Goal: Transaction & Acquisition: Purchase product/service

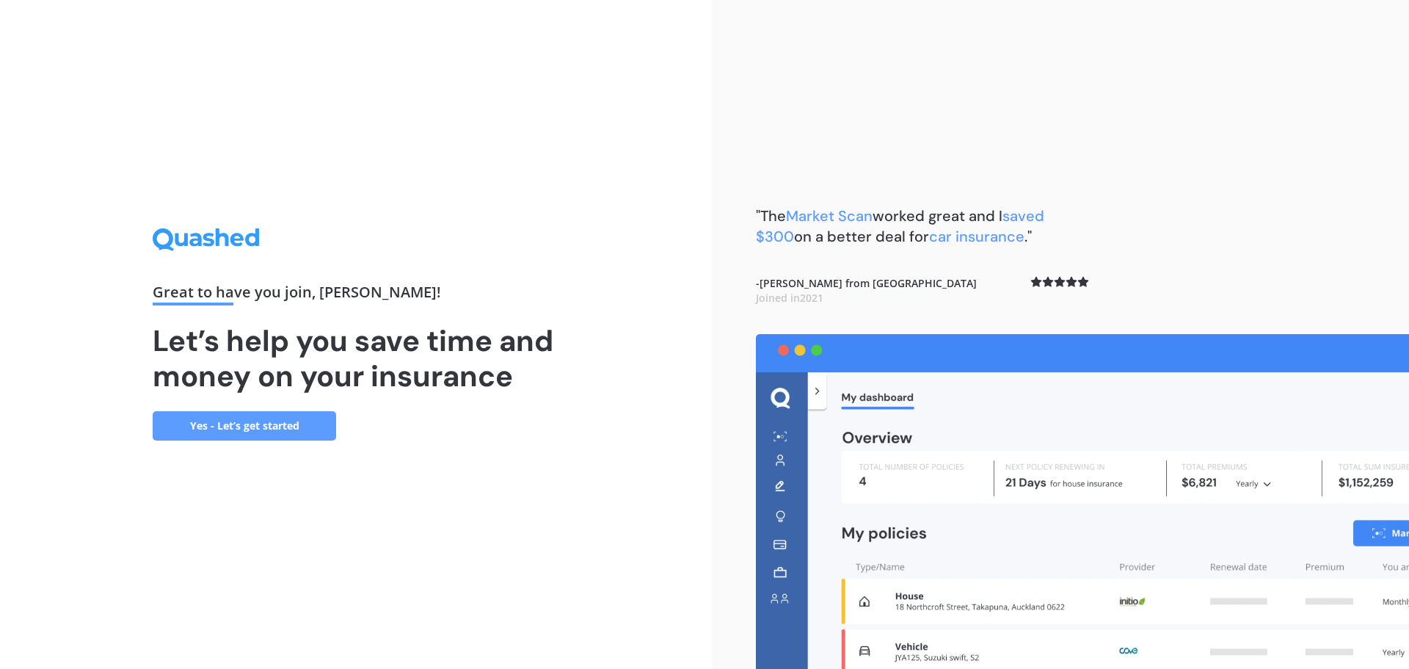
click at [279, 431] on link "Yes - Let’s get started" at bounding box center [244, 425] width 183 height 29
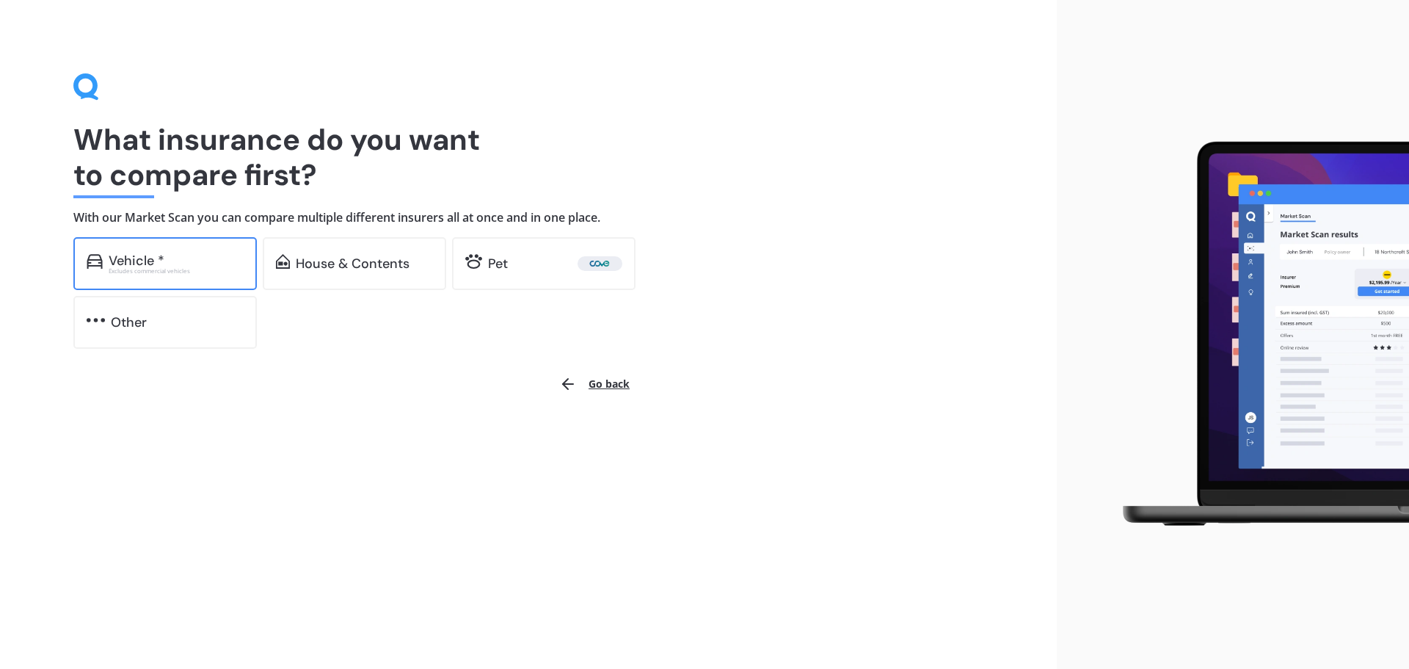
click at [161, 264] on div "Vehicle *" at bounding box center [137, 260] width 56 height 15
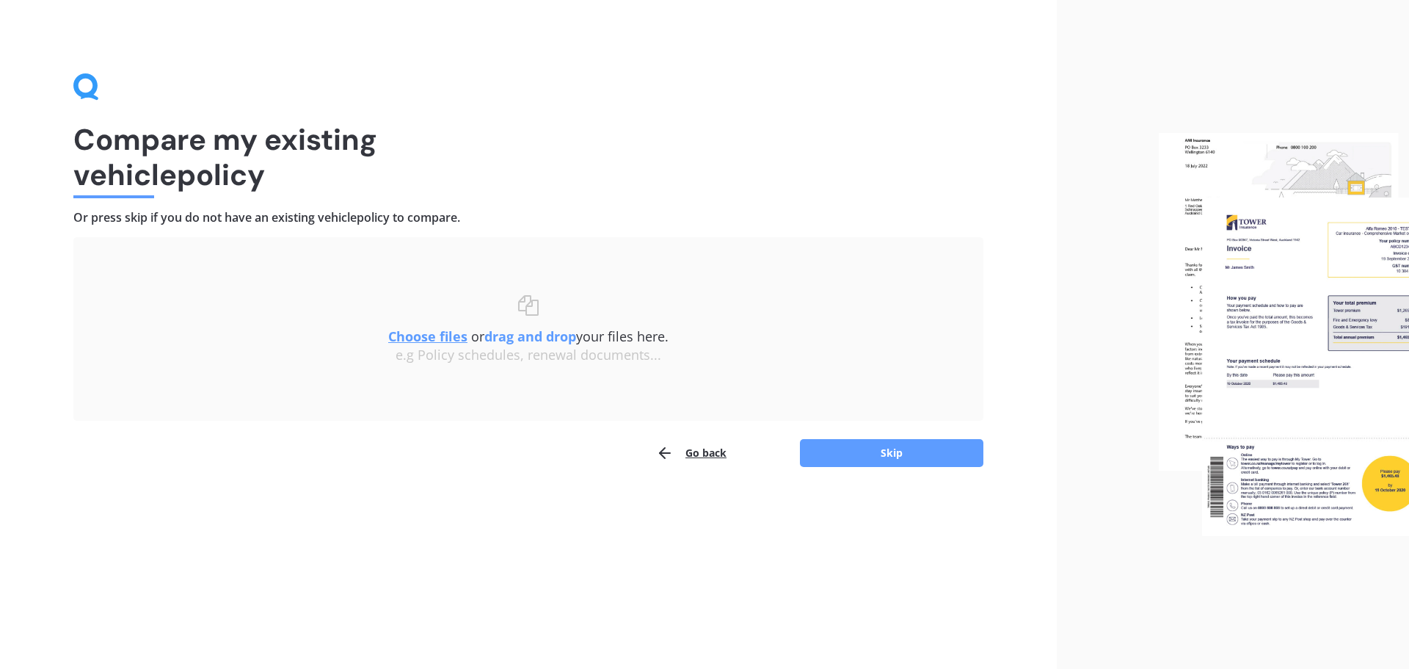
click at [692, 456] on button "Go back" at bounding box center [691, 452] width 70 height 29
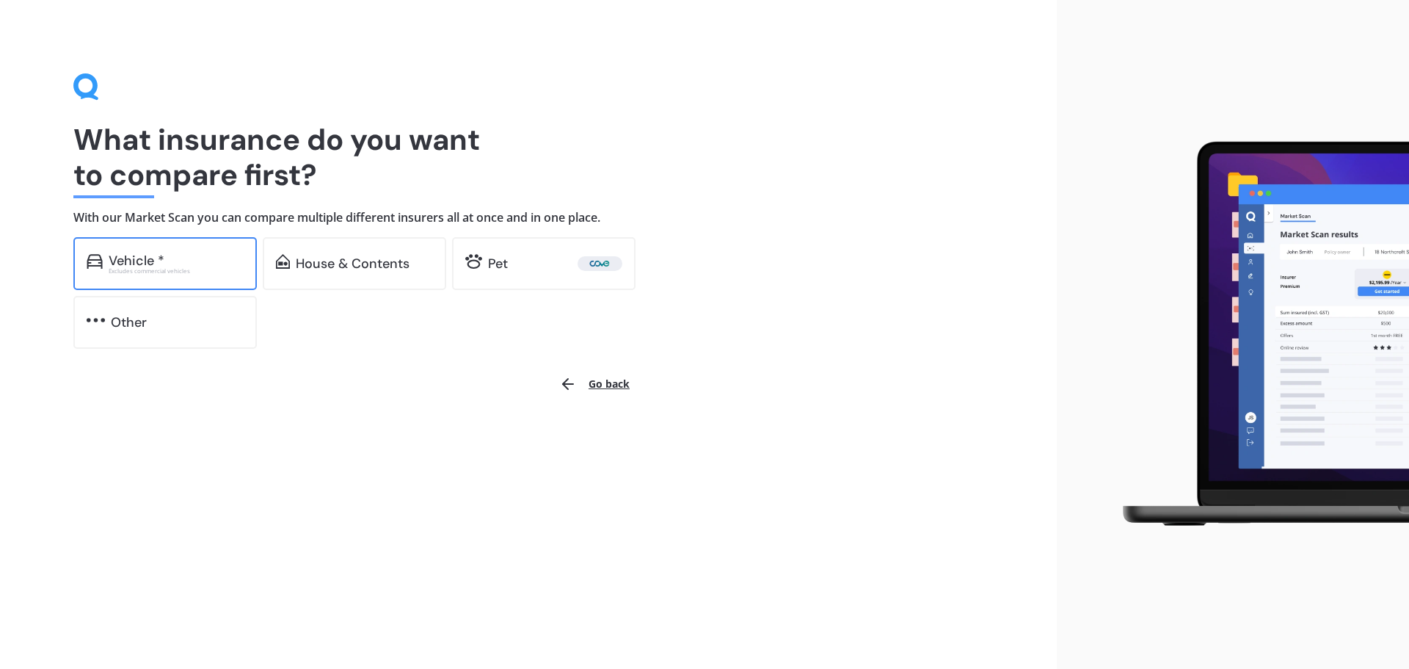
click at [205, 252] on div "Vehicle * Excludes commercial vehicles" at bounding box center [164, 263] width 183 height 53
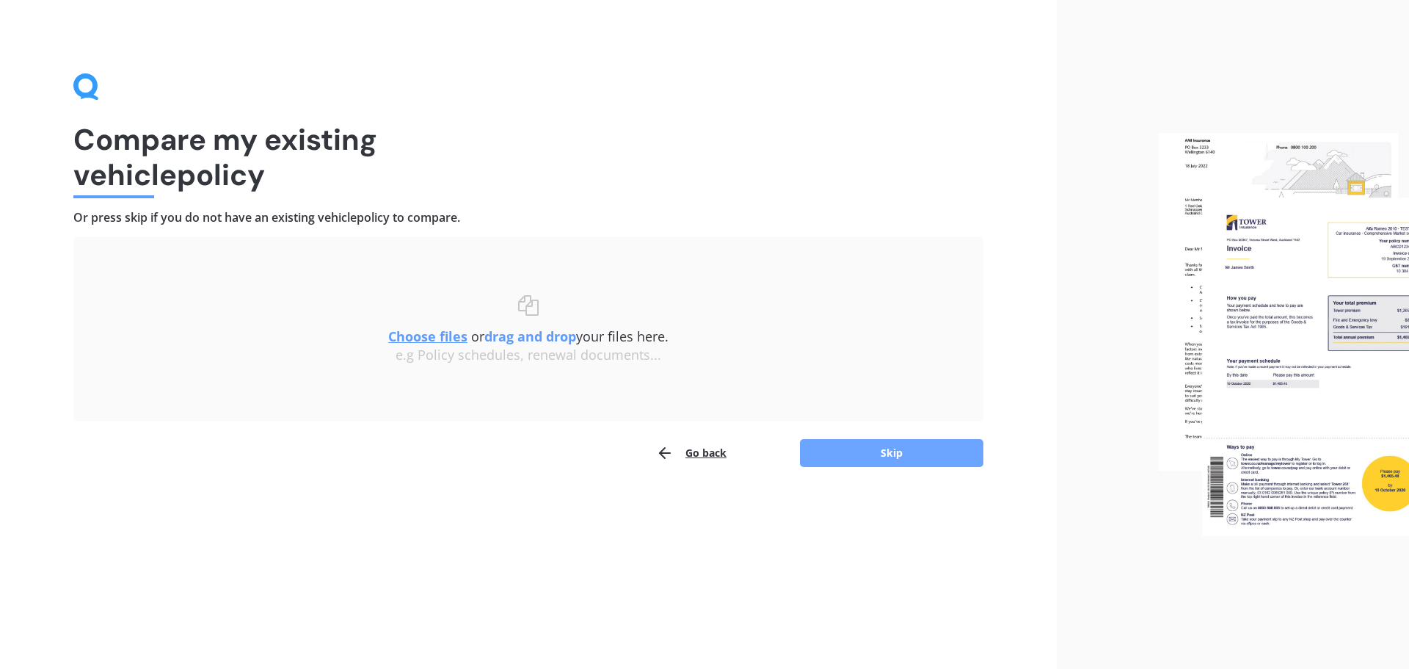
click at [891, 458] on button "Skip" at bounding box center [891, 453] width 183 height 28
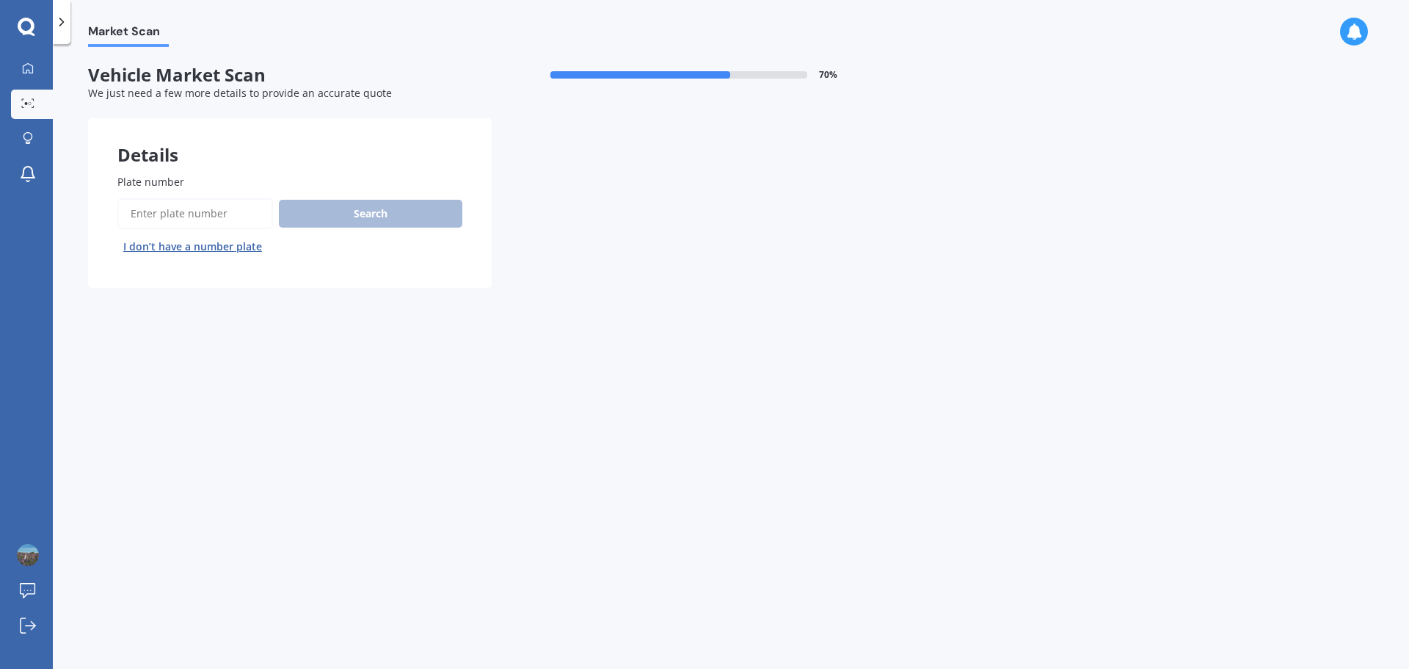
click at [180, 211] on input "Plate number" at bounding box center [195, 213] width 156 height 31
type input "NSG137"
click at [327, 225] on button "Search" at bounding box center [370, 214] width 183 height 28
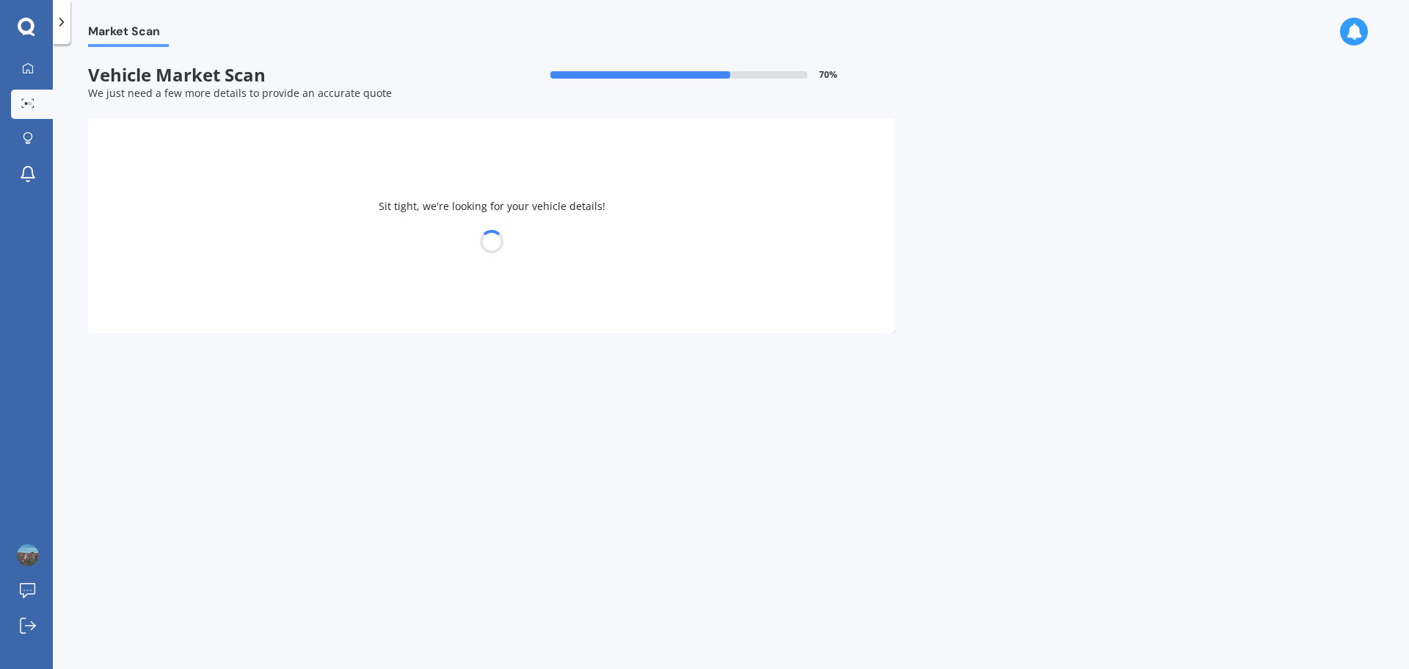
select select "TOYOTA"
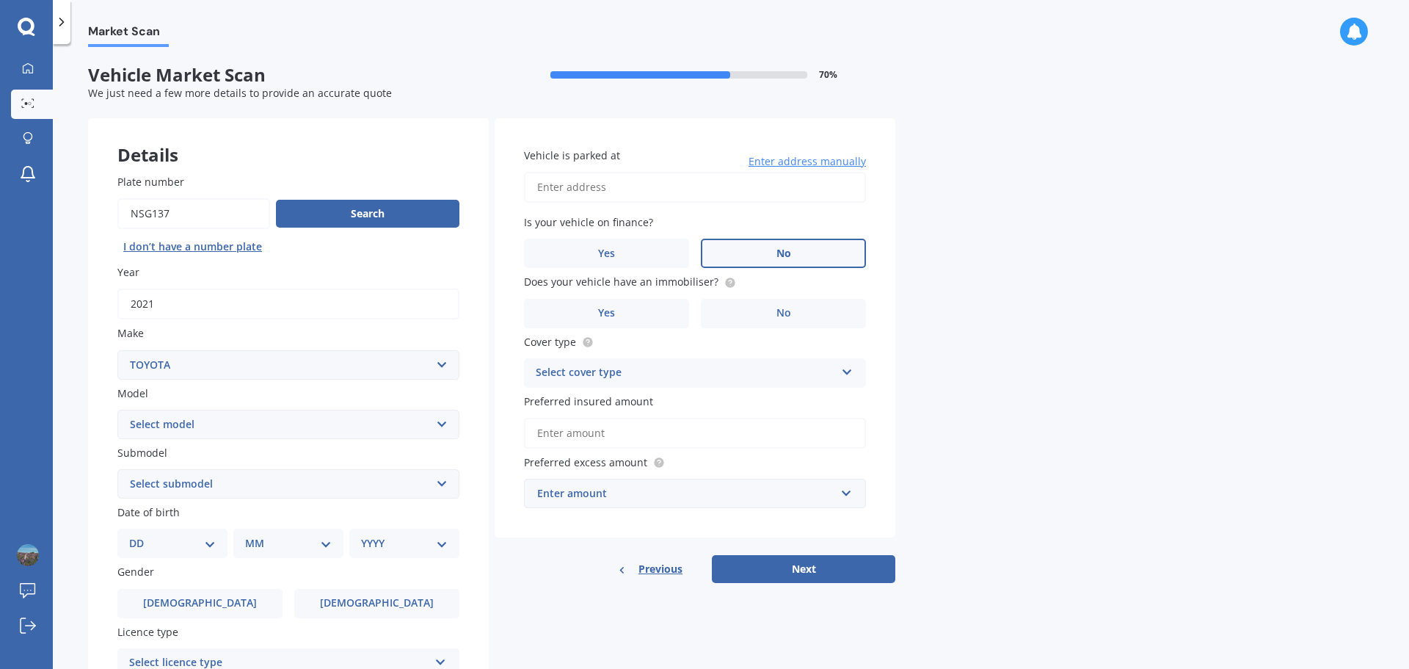
click at [767, 244] on label "No" at bounding box center [783, 252] width 165 height 29
click at [0, 0] on input "No" at bounding box center [0, 0] width 0 height 0
click at [773, 316] on label "No" at bounding box center [783, 313] width 165 height 29
click at [0, 0] on input "No" at bounding box center [0, 0] width 0 height 0
click at [627, 192] on input "Vehicle is parked at" at bounding box center [695, 187] width 342 height 31
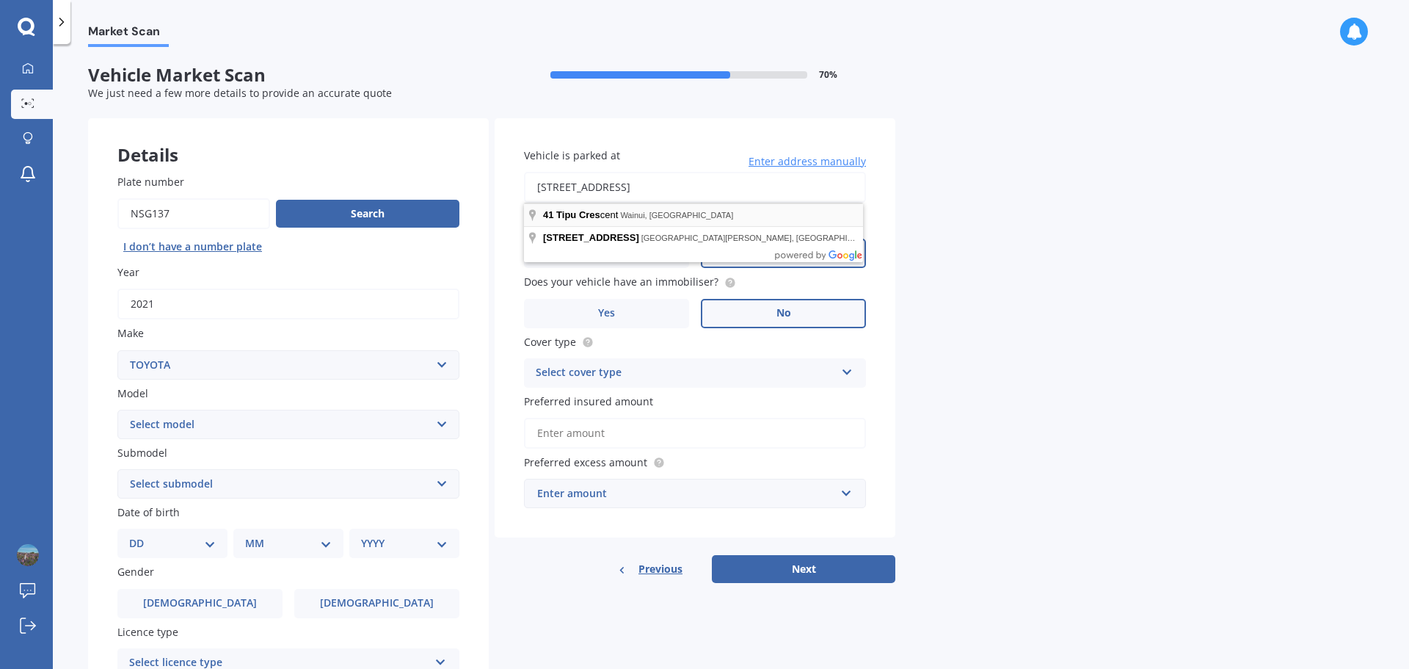
type input "[STREET_ADDRESS]"
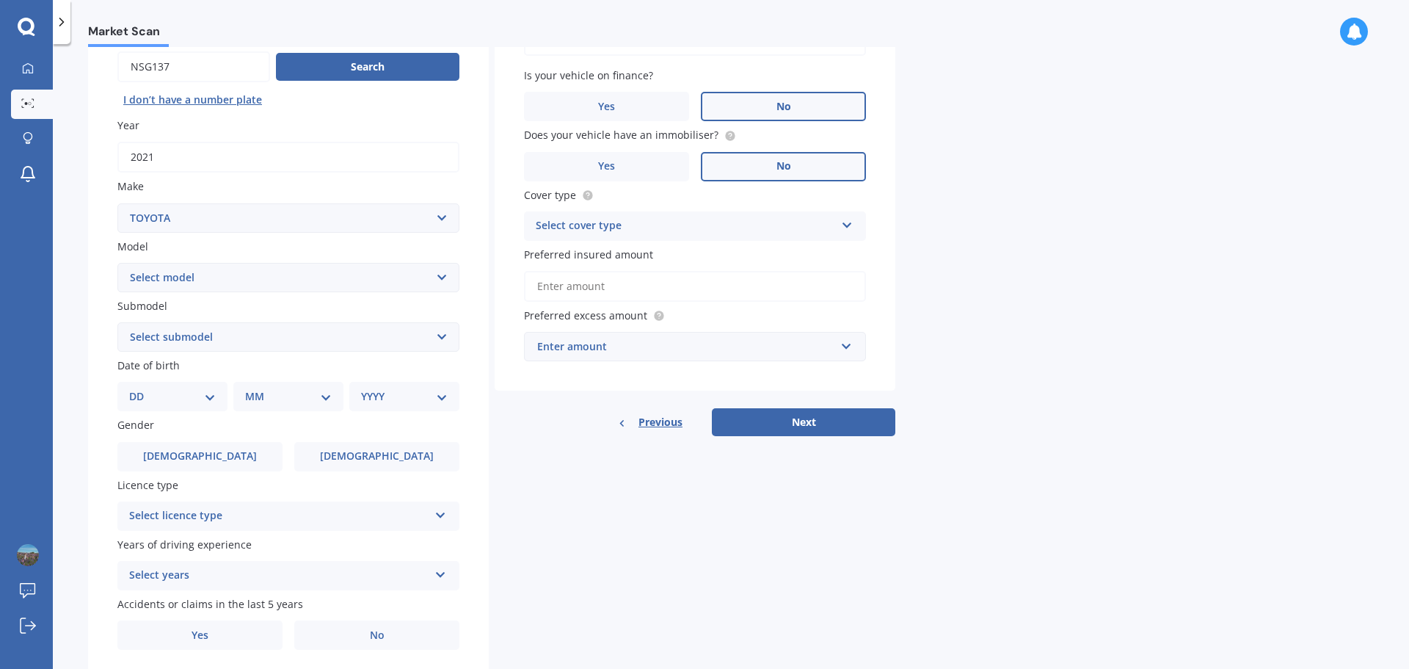
click at [283, 283] on select "Select model 4 Runner 86 [PERSON_NAME] Alphard Altezza Aqua Aristo Aurion Auris…" at bounding box center [288, 277] width 342 height 29
select select "RAV-4"
click at [117, 263] on select "Select model 4 Runner 86 [PERSON_NAME] Alphard Altezza Aqua Aristo Aurion Auris…" at bounding box center [288, 277] width 342 height 29
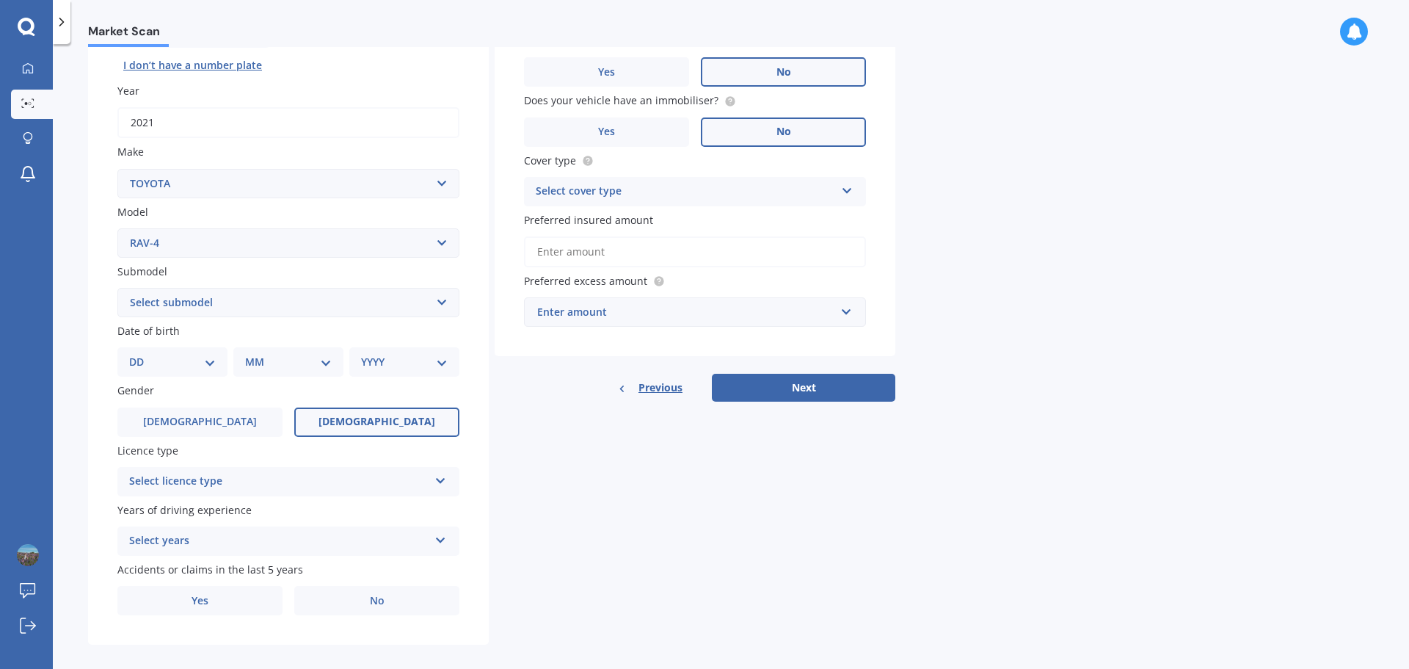
scroll to position [195, 0]
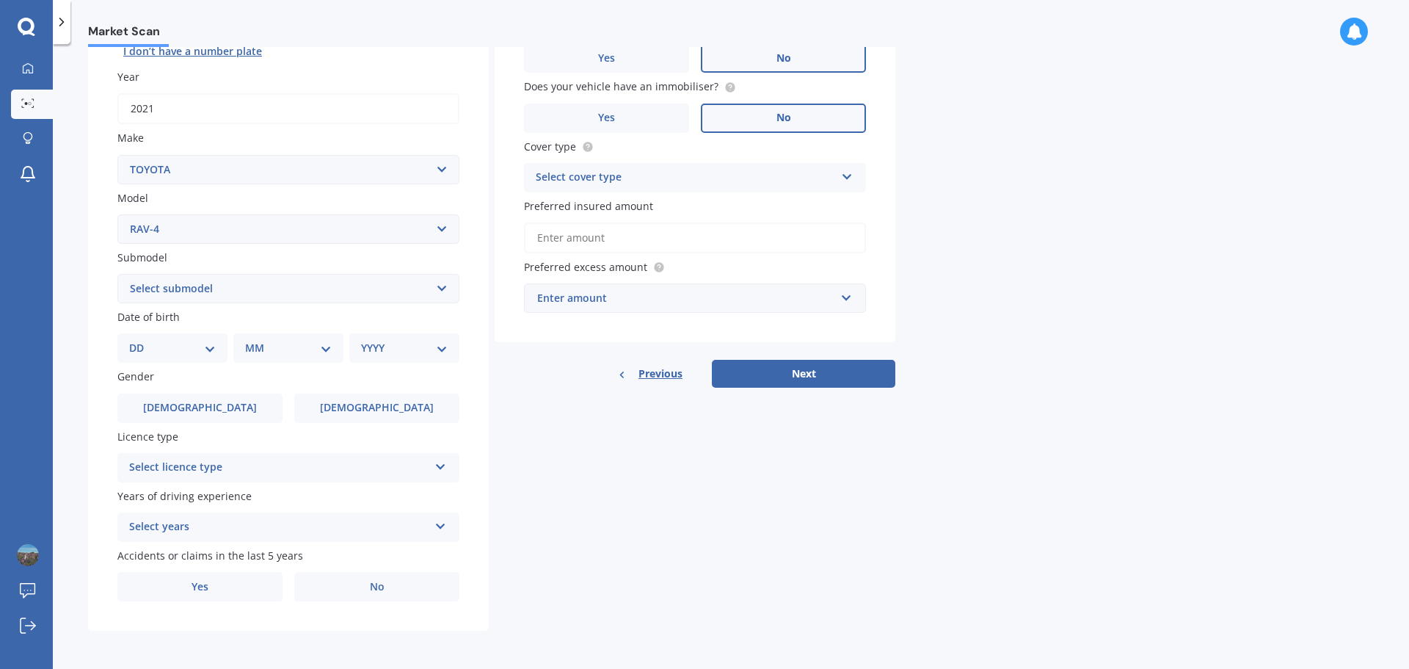
click at [174, 338] on div "DD 01 02 03 04 05 06 07 08 09 10 11 12 13 14 15 16 17 18 19 20 21 22 23 24 25 2…" at bounding box center [172, 347] width 110 height 29
click at [438, 352] on select "YYYY 2025 2024 2023 2022 2021 2020 2019 2018 2017 2016 2015 2014 2013 2012 2011…" at bounding box center [404, 348] width 87 height 16
select select "2021"
click at [361, 340] on select "YYYY 2025 2024 2023 2022 2021 2020 2019 2018 2017 2016 2015 2014 2013 2012 2011…" at bounding box center [404, 348] width 87 height 16
click at [206, 357] on div "DD 01 02 03 04 05 06 07 08 09 10 11 12 13 14 15 16 17 18 19 20 21 22 23 24 25 2…" at bounding box center [181, 347] width 104 height 29
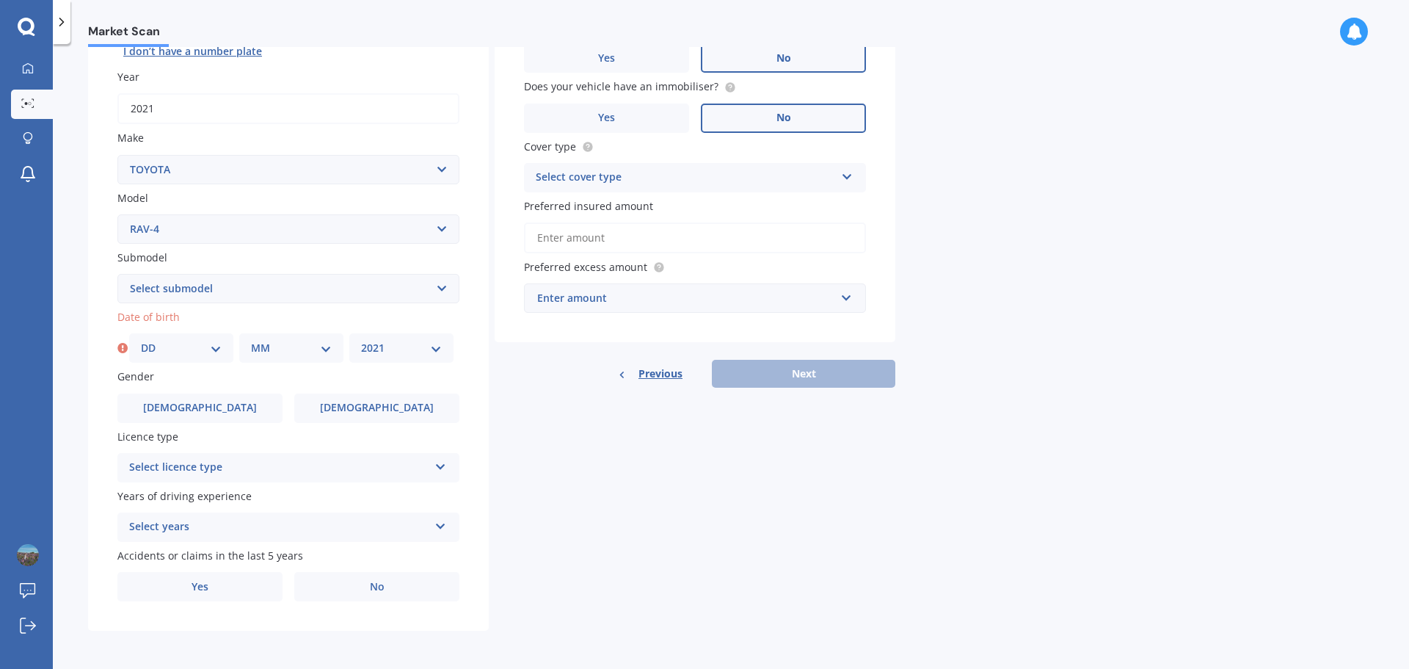
click at [203, 344] on select "DD 01 02 03 04 05 06 07 08 09 10 11 12 13 14 15 16 17 18 19 20 21 22 23 24 25 2…" at bounding box center [181, 348] width 81 height 16
click at [129, 378] on span "Gender" at bounding box center [135, 377] width 37 height 14
click at [184, 360] on div "DD 01 02 03 04 05 06 07 08 09 10 11 12 13 14 15 16 17 18 19 20 21 22 23 24 25 2…" at bounding box center [181, 347] width 104 height 29
click at [203, 343] on select "DD 01 02 03 04 05 06 07 08 09 10 11 12 13 14 15 16 17 18 19 20 21 22 23 24 25 2…" at bounding box center [181, 348] width 81 height 16
select select "25"
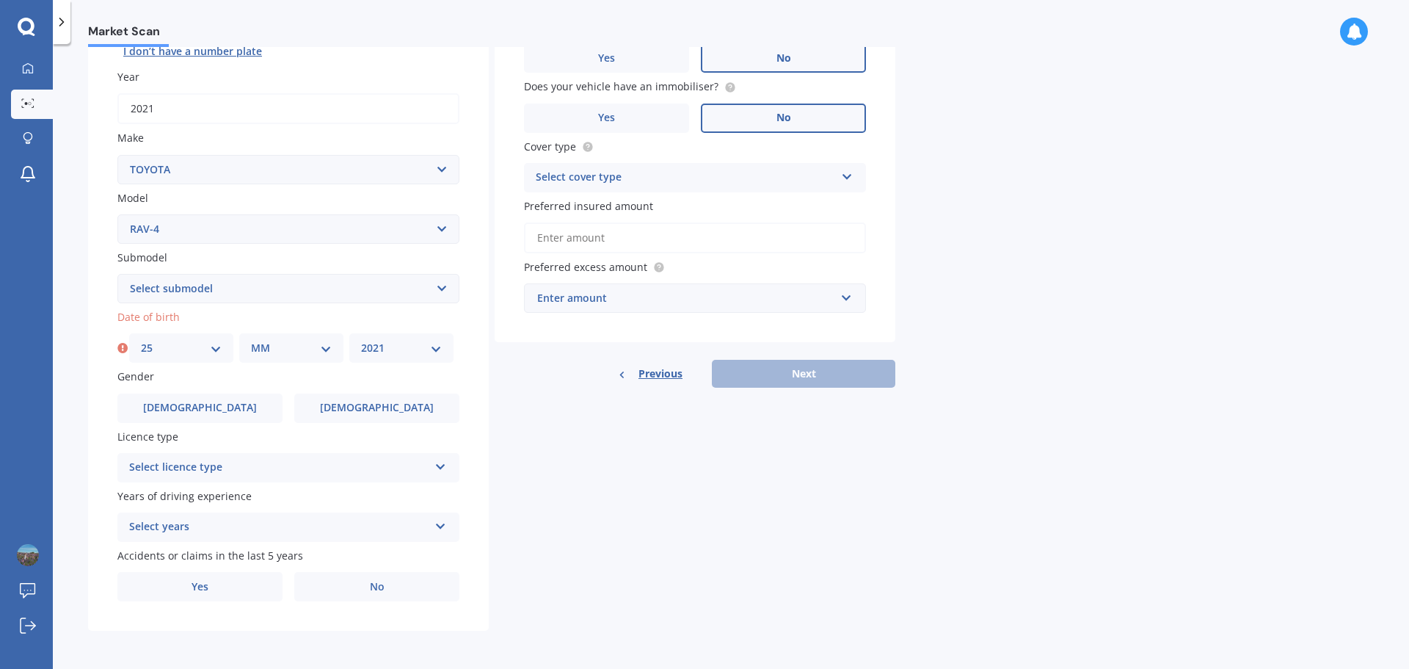
click at [141, 340] on select "DD 01 02 03 04 05 06 07 08 09 10 11 12 13 14 15 16 17 18 19 20 21 22 23 24 25 2…" at bounding box center [181, 348] width 81 height 16
click at [289, 335] on div "MM 01 02 03 04 05 06 07 08 09 10 11 12" at bounding box center [291, 347] width 104 height 29
click at [290, 341] on select "MM 01 02 03 04 05 06 07 08 09 10 11 12" at bounding box center [291, 348] width 81 height 16
select select "09"
click at [251, 340] on select "MM 01 02 03 04 05 06 07 08 09 10 11 12" at bounding box center [291, 348] width 81 height 16
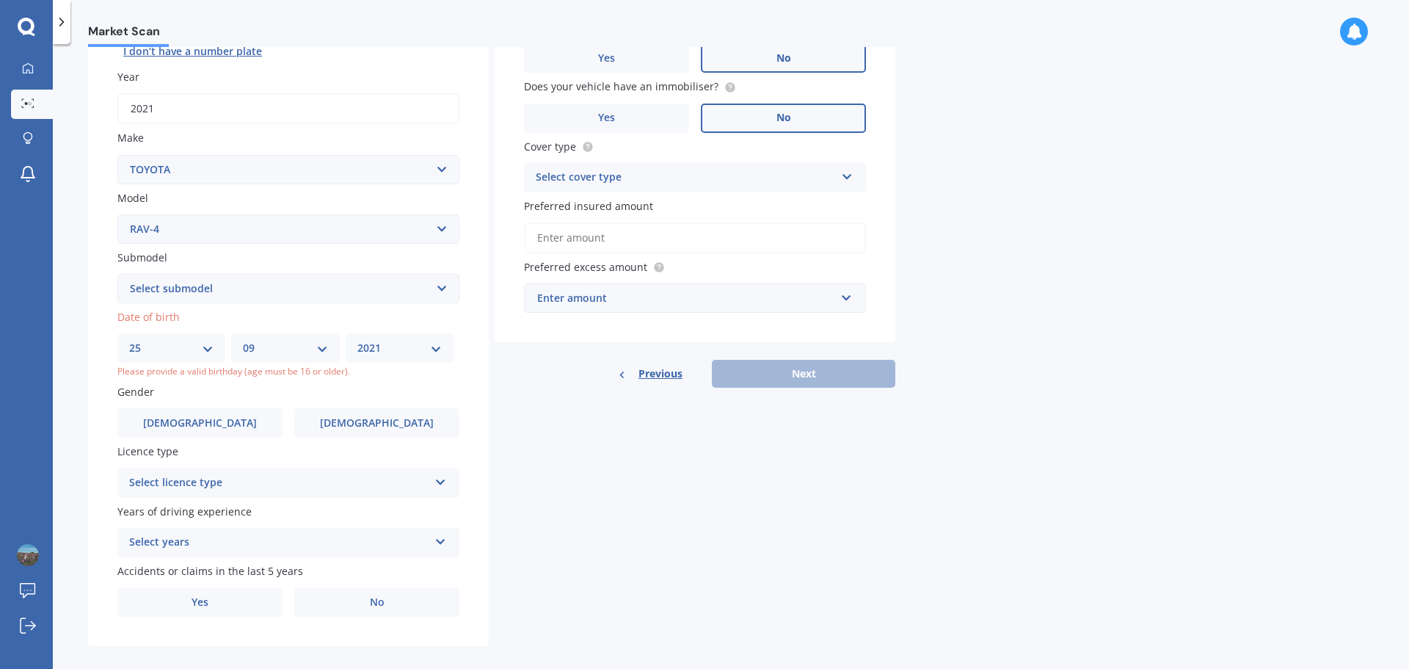
click at [427, 343] on select "YYYY 2025 2024 2023 2022 2021 2020 2019 2018 2017 2016 2015 2014 2013 2012 2011…" at bounding box center [399, 348] width 84 height 16
select select "1987"
click at [361, 340] on select "YYYY 2025 2024 2023 2022 2021 2020 2019 2018 2017 2016 2015 2014 2013 2012 2011…" at bounding box center [399, 348] width 84 height 16
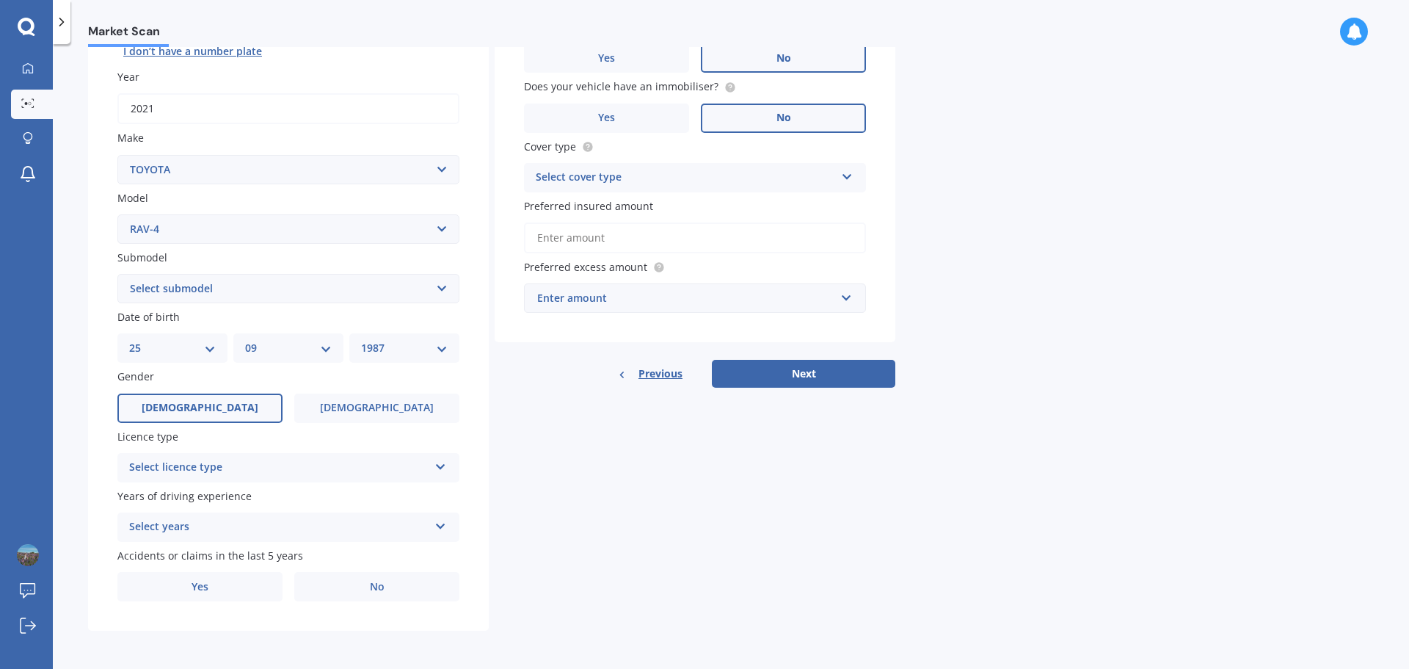
click at [225, 410] on label "[DEMOGRAPHIC_DATA]" at bounding box center [199, 407] width 165 height 29
click at [0, 0] on input "[DEMOGRAPHIC_DATA]" at bounding box center [0, 0] width 0 height 0
click at [288, 470] on div "Select licence type" at bounding box center [278, 468] width 299 height 18
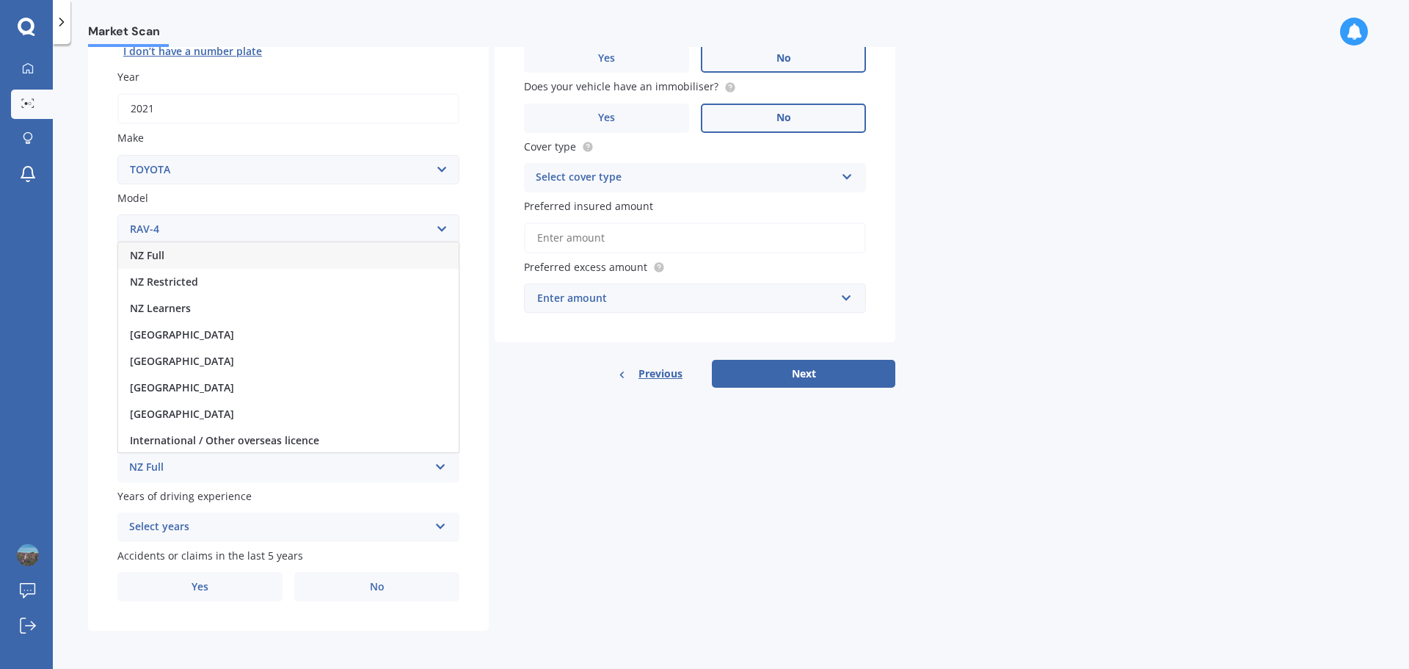
click at [184, 258] on div "NZ Full" at bounding box center [288, 255] width 341 height 26
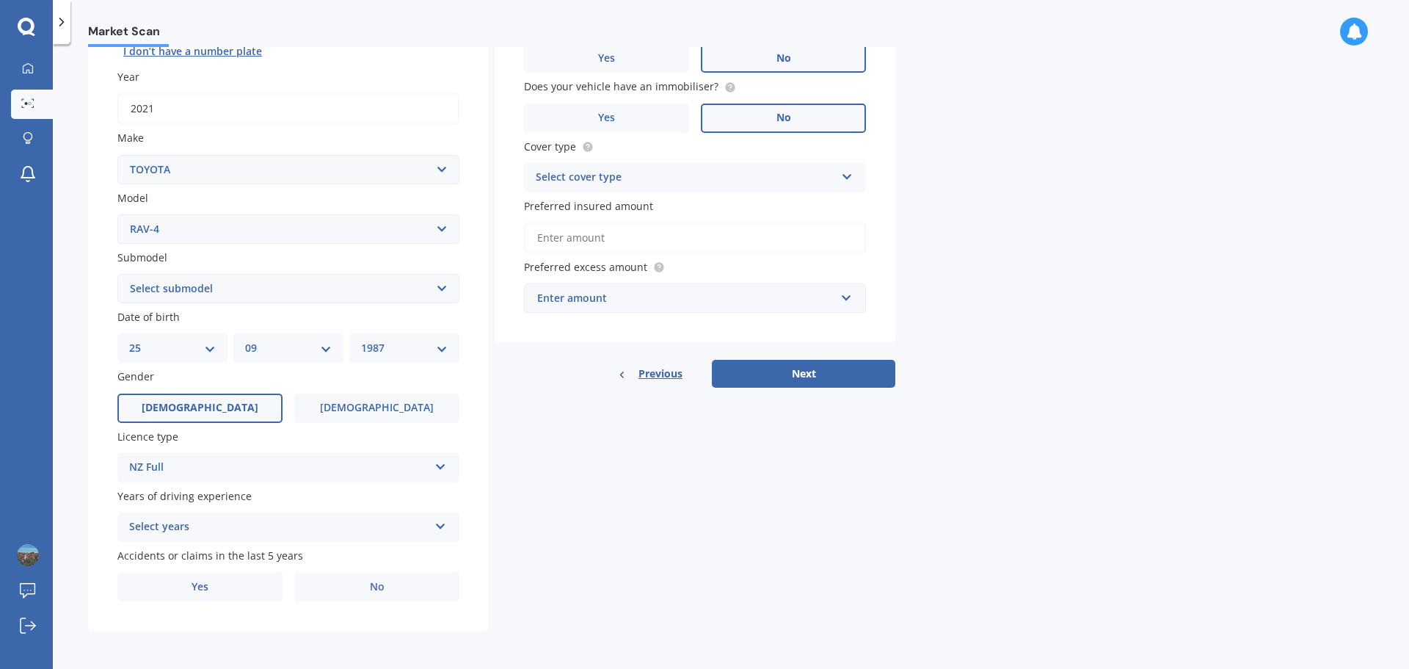
click at [226, 542] on div "Plate number Search I don’t have a number plate Year [DATE] Make Select make AC…" at bounding box center [288, 290] width 401 height 682
click at [228, 525] on div "Select years" at bounding box center [278, 527] width 299 height 18
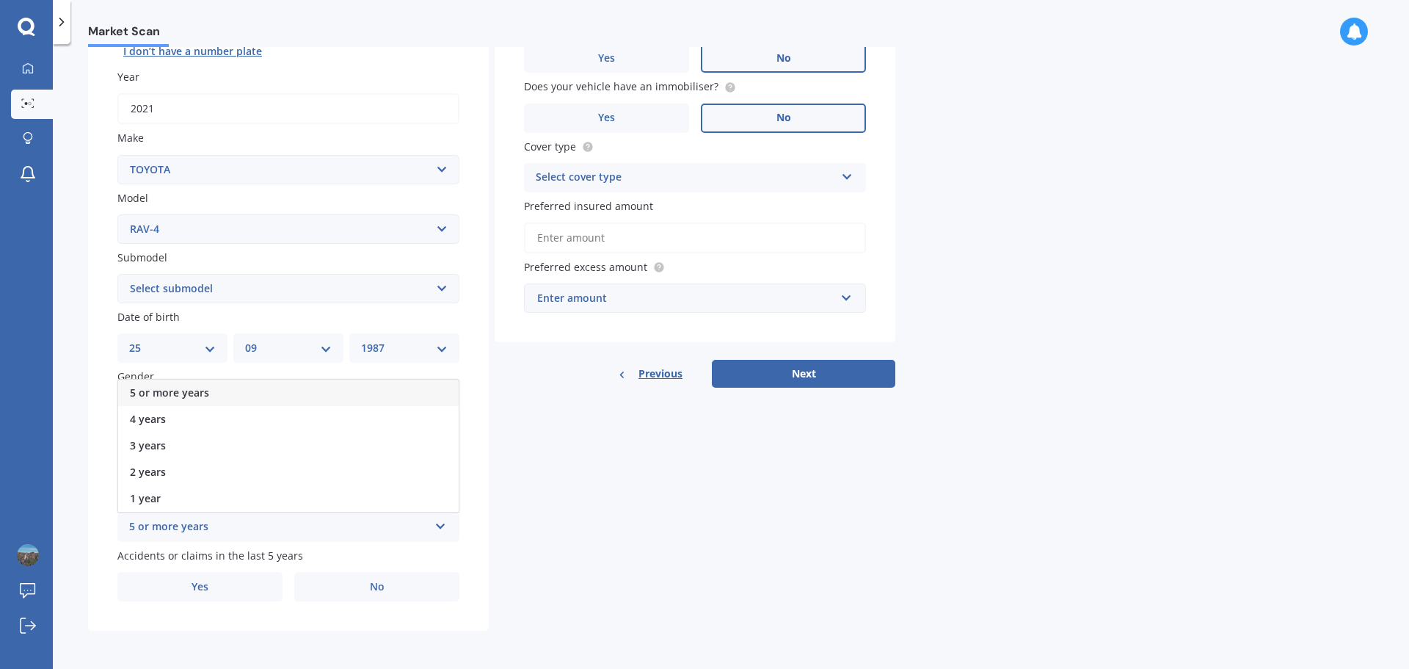
click at [174, 398] on span "5 or more years" at bounding box center [169, 392] width 79 height 14
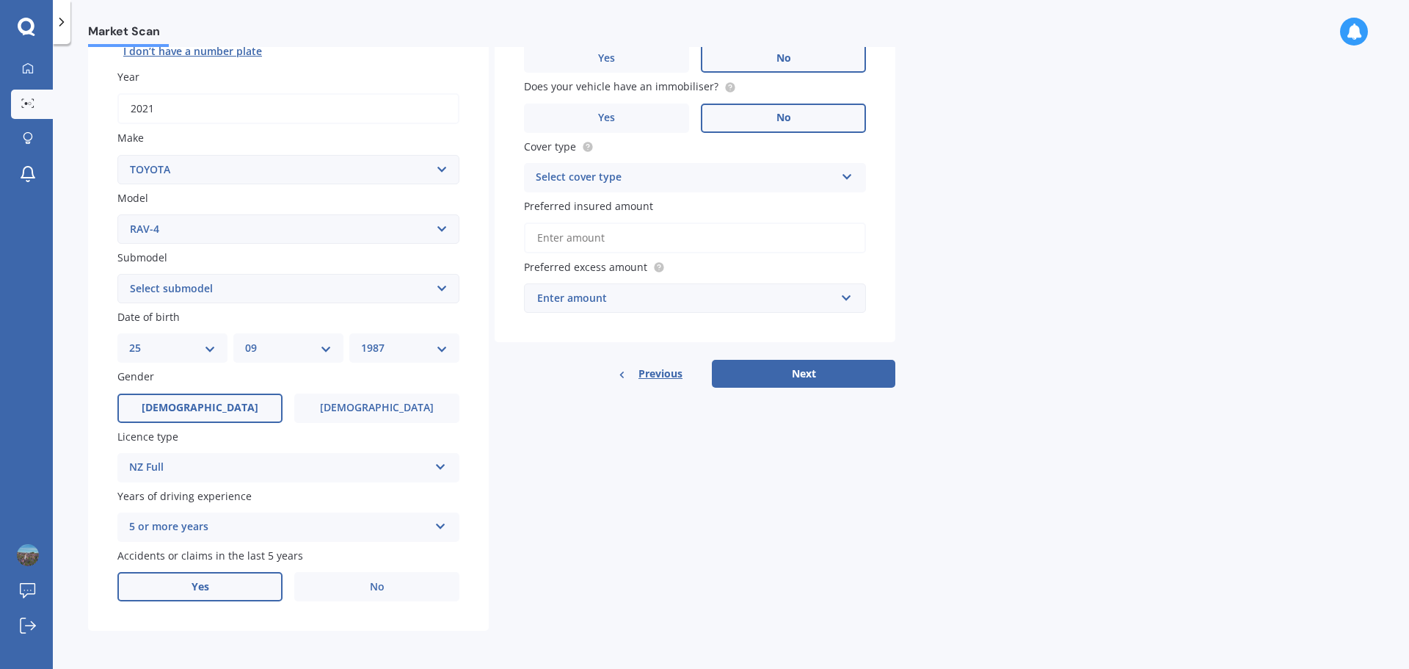
click at [214, 591] on label "Yes" at bounding box center [199, 586] width 165 height 29
click at [0, 0] on input "Yes" at bounding box center [0, 0] width 0 height 0
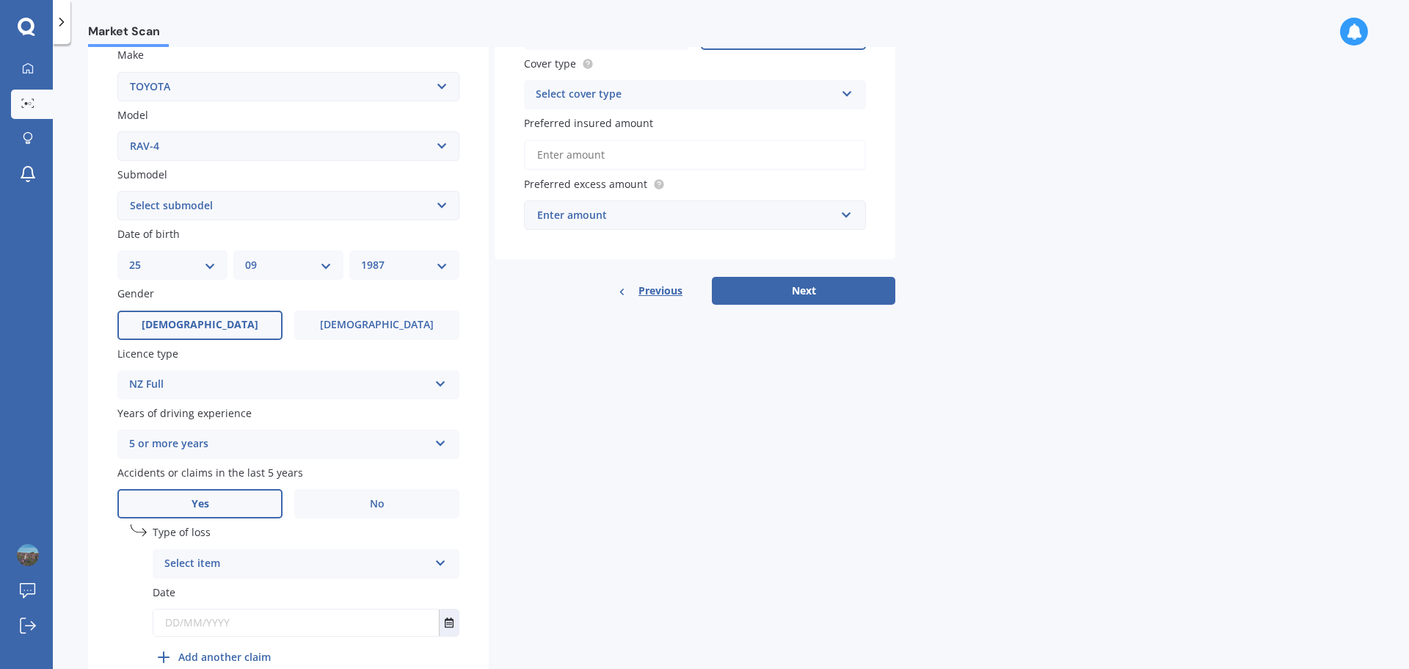
scroll to position [354, 0]
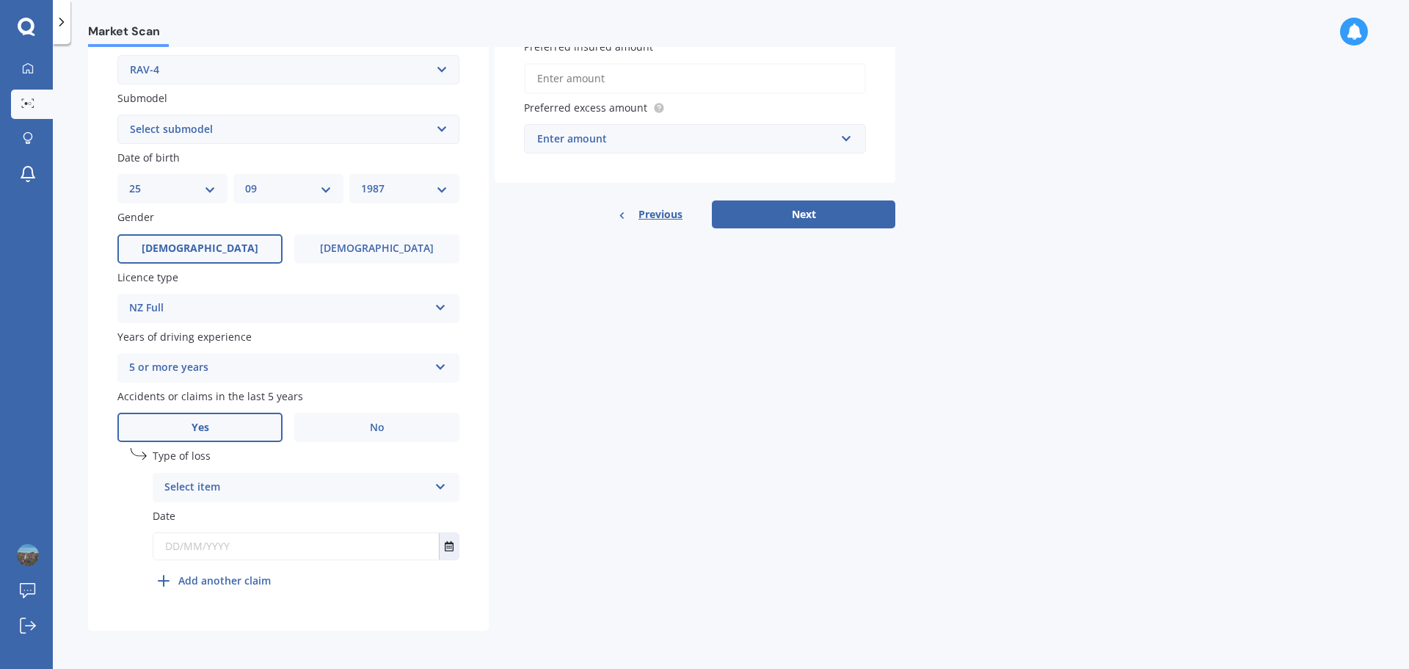
click at [250, 486] on div "Select item" at bounding box center [296, 487] width 264 height 18
click at [227, 511] on span "At fault accident" at bounding box center [206, 516] width 83 height 14
click at [248, 550] on input "text" at bounding box center [295, 546] width 285 height 26
click at [456, 546] on button "Select date" at bounding box center [449, 546] width 20 height 26
click at [98, 484] on div "Plate number Search I don’t have a number plate Year [DATE] Make Select make AC…" at bounding box center [288, 210] width 401 height 840
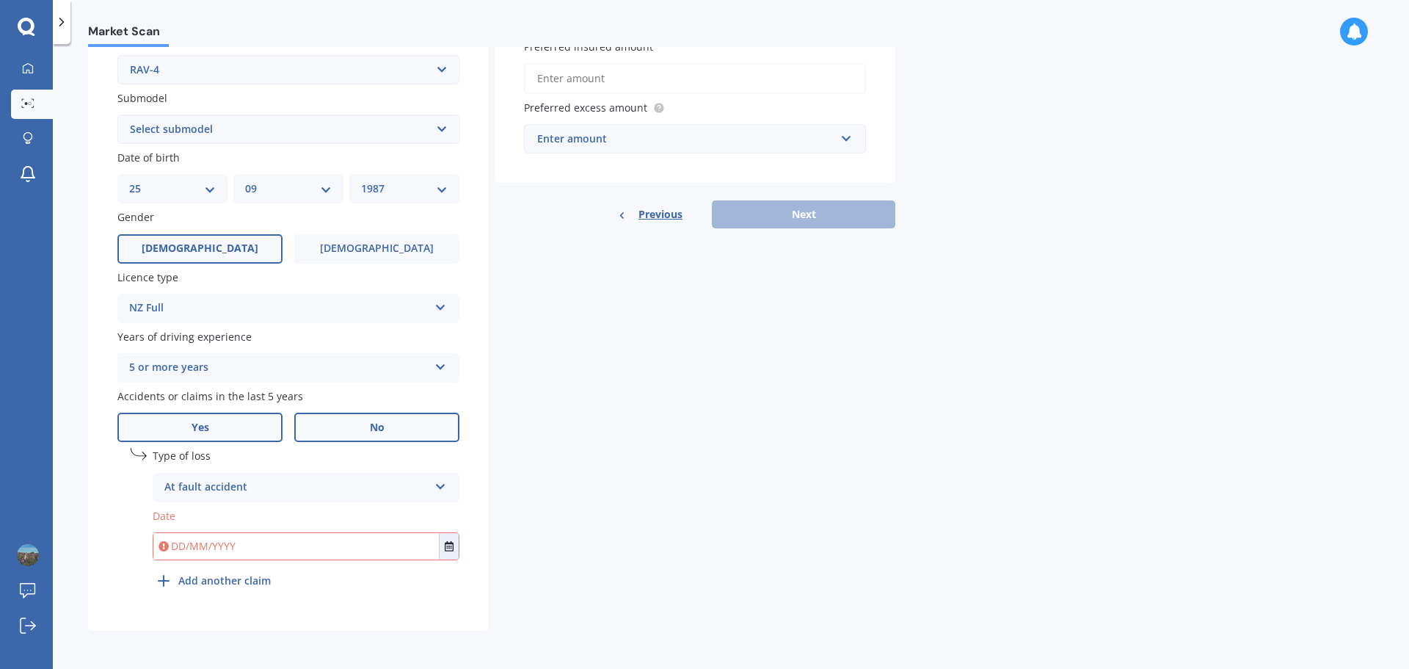
click at [386, 421] on label "No" at bounding box center [376, 426] width 165 height 29
click at [0, 0] on input "No" at bounding box center [0, 0] width 0 height 0
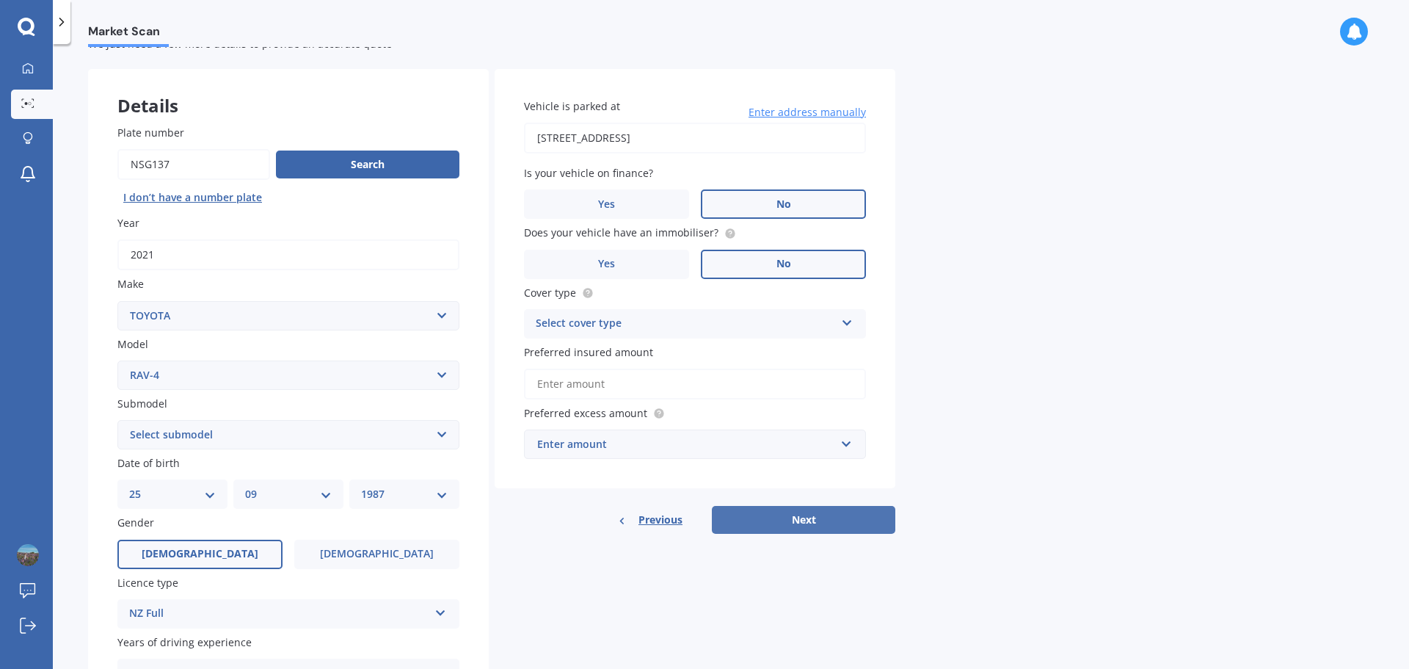
scroll to position [48, 0]
click at [644, 330] on div "Select cover type" at bounding box center [685, 325] width 299 height 18
click at [632, 360] on div "Comprehensive" at bounding box center [695, 353] width 341 height 26
click at [757, 440] on div "Enter amount" at bounding box center [686, 445] width 298 height 16
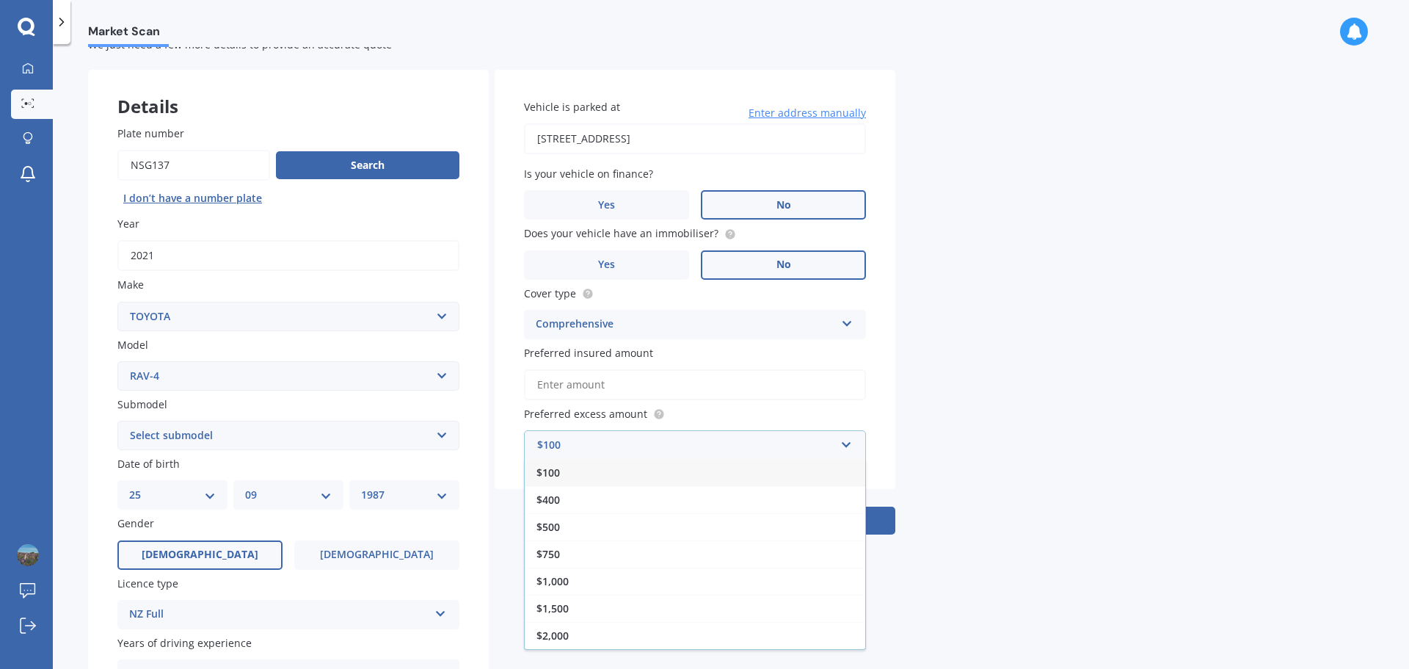
click at [949, 396] on div "Market Scan Vehicle Market Scan 70 % We just need a few more details to provide…" at bounding box center [731, 359] width 1356 height 624
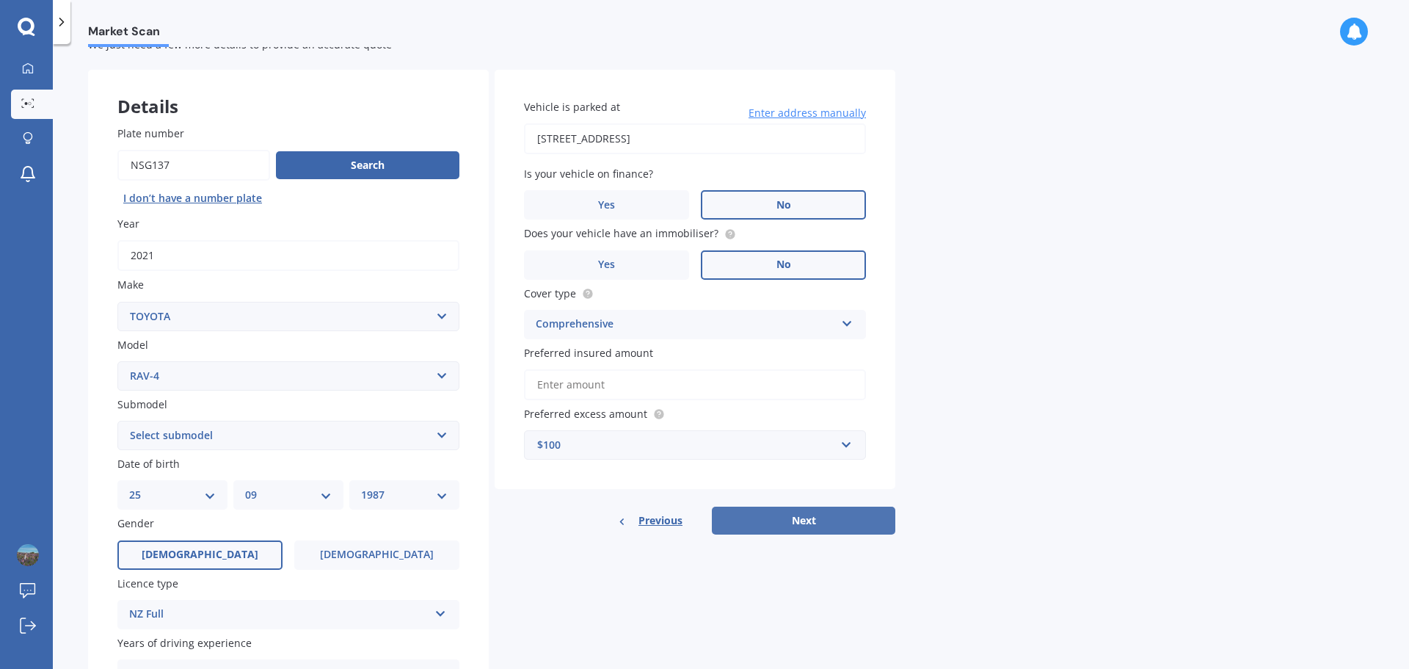
click at [846, 516] on button "Next" at bounding box center [803, 520] width 183 height 28
click at [639, 392] on input "Preferred insured amount" at bounding box center [695, 384] width 342 height 31
click at [641, 387] on input "Preferred insured amount" at bounding box center [695, 384] width 342 height 31
click at [560, 379] on input "Preferred insured amount" at bounding box center [695, 384] width 342 height 31
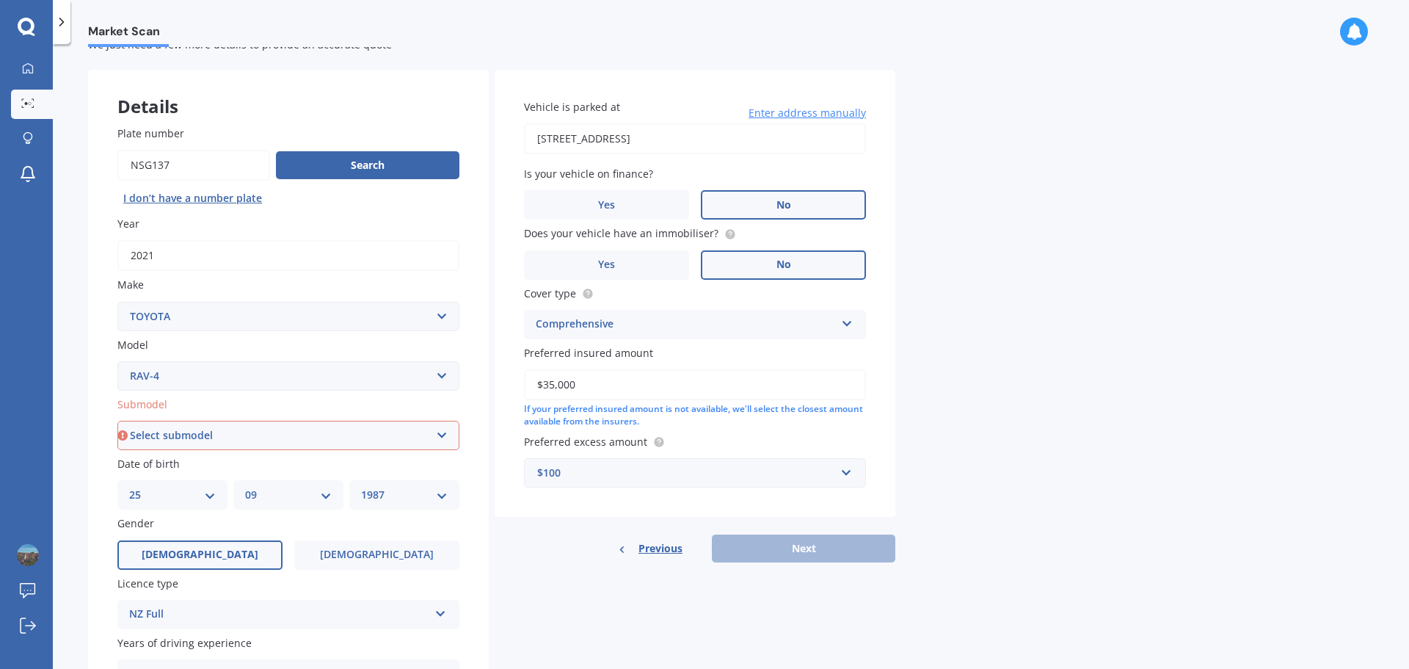
type input "$35,000"
click at [782, 550] on div "Previous Next" at bounding box center [695, 548] width 401 height 28
click at [224, 435] on select "Select submodel Diesel EV GX SUV 2.2/4WD/6AT Hybrid Hybrid 2WD Petrol" at bounding box center [288, 434] width 342 height 29
select select "HYBRID"
click at [117, 420] on select "Select submodel Diesel EV GX SUV 2.2/4WD/6AT Hybrid Hybrid 2WD Petrol" at bounding box center [288, 434] width 342 height 29
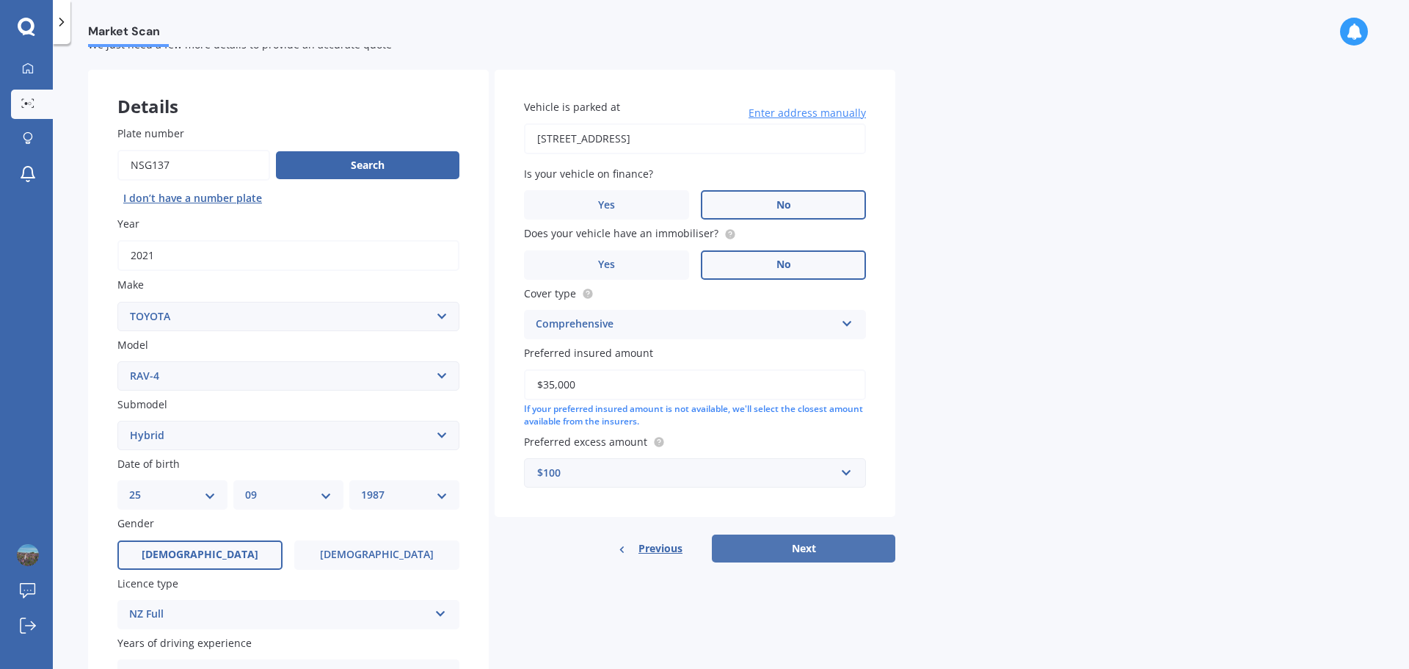
click at [822, 548] on button "Next" at bounding box center [803, 548] width 183 height 28
select select "25"
select select "09"
select select "1987"
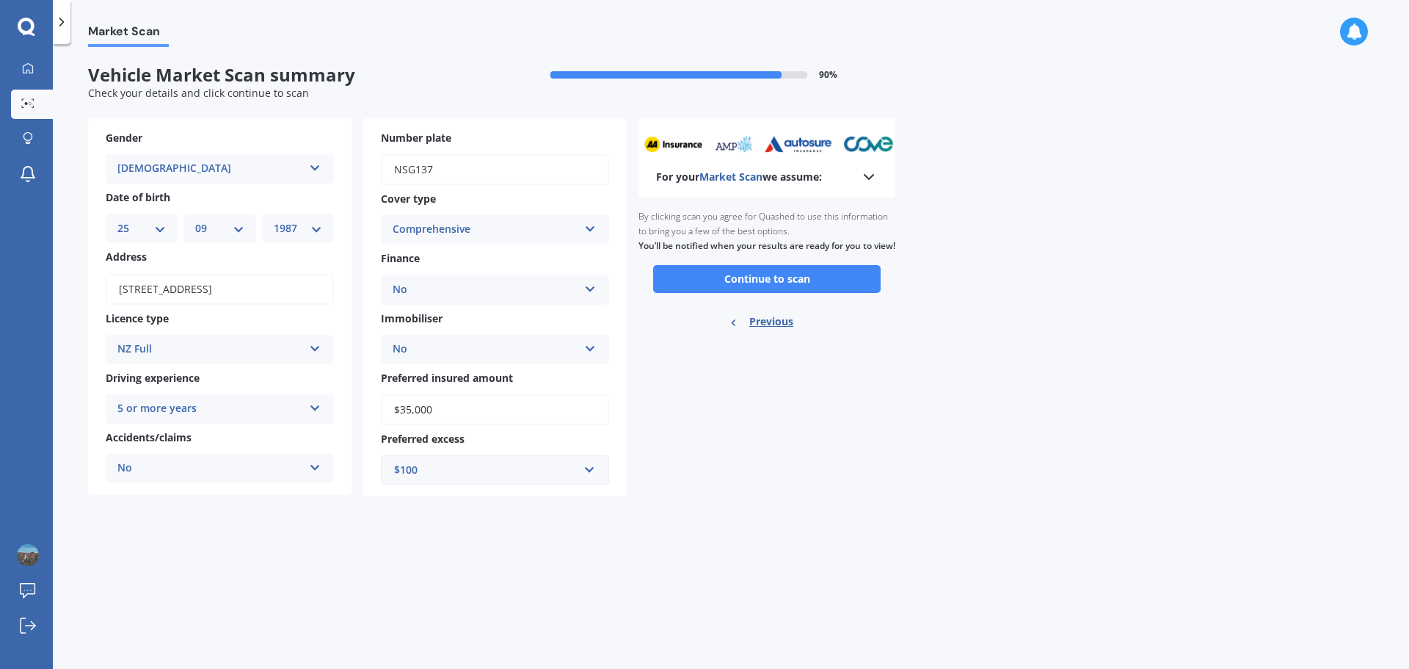
scroll to position [0, 0]
click at [737, 293] on button "Continue to scan" at bounding box center [766, 279] width 227 height 28
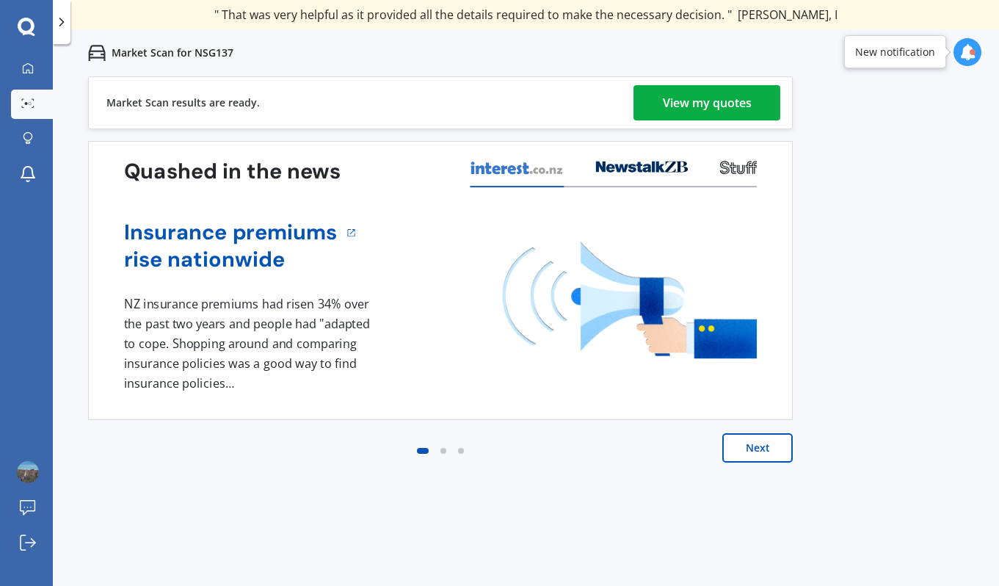
click at [685, 101] on div "View my quotes" at bounding box center [707, 102] width 89 height 35
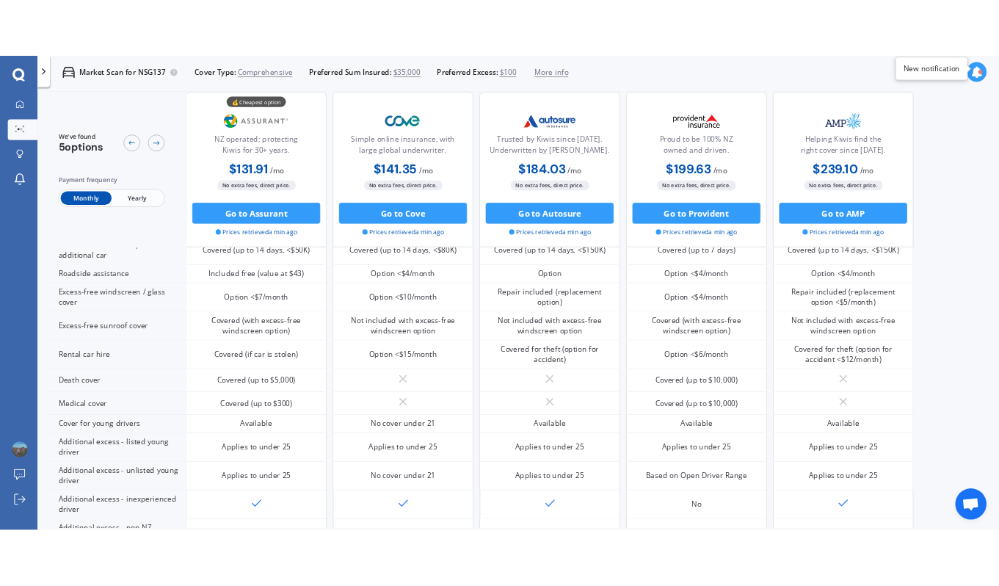
scroll to position [489, 0]
